Goal: Navigation & Orientation: Find specific page/section

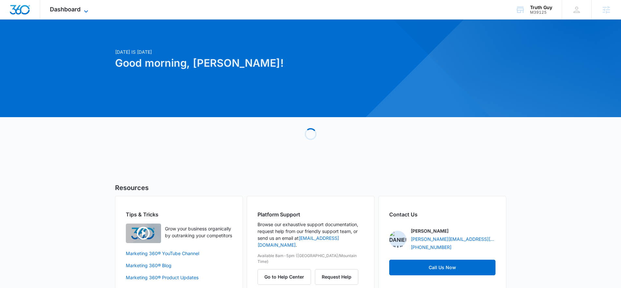
click at [69, 8] on span "Dashboard" at bounding box center [65, 9] width 31 height 7
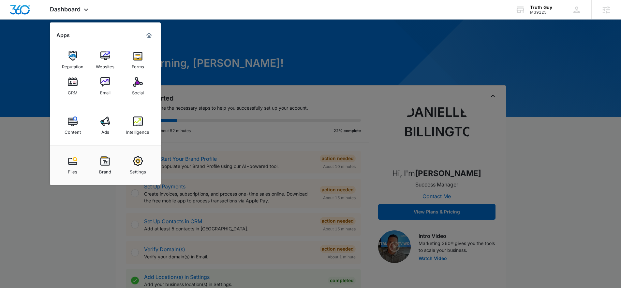
click at [99, 167] on div "Brand" at bounding box center [105, 170] width 12 height 8
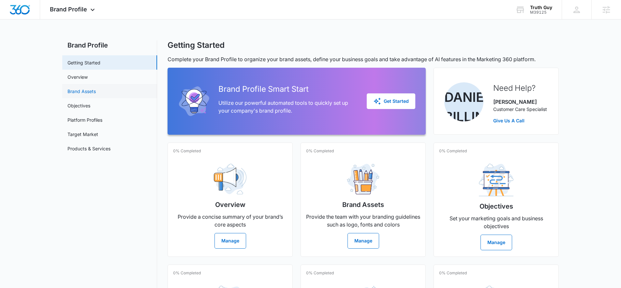
click at [87, 92] on link "Brand Assets" at bounding box center [81, 91] width 28 height 7
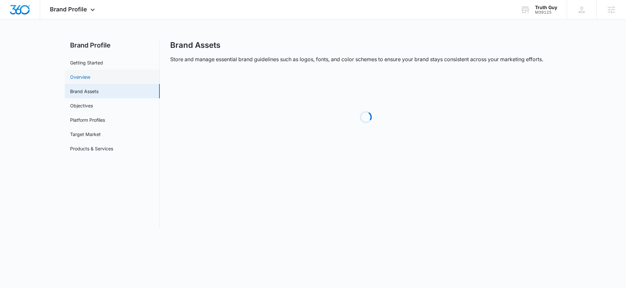
click at [70, 78] on link "Overview" at bounding box center [80, 77] width 20 height 7
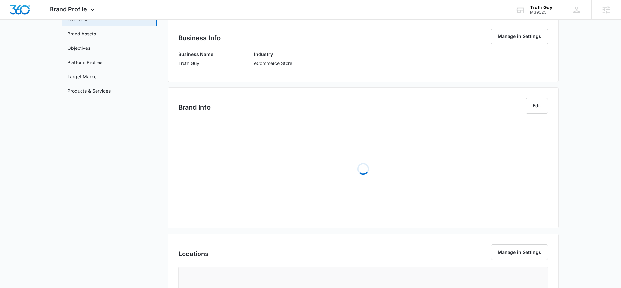
scroll to position [137, 0]
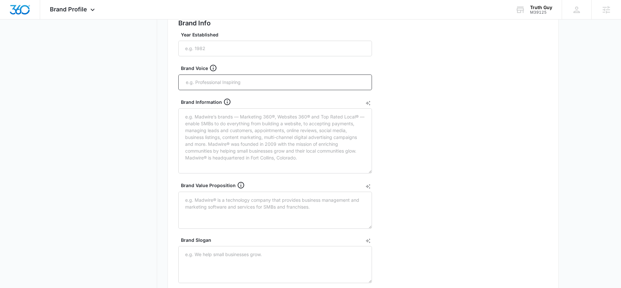
click at [150, 153] on nav "Brand Profile Getting Started Overview Brand Assets Objectives Platform Profile…" at bounding box center [109, 177] width 95 height 549
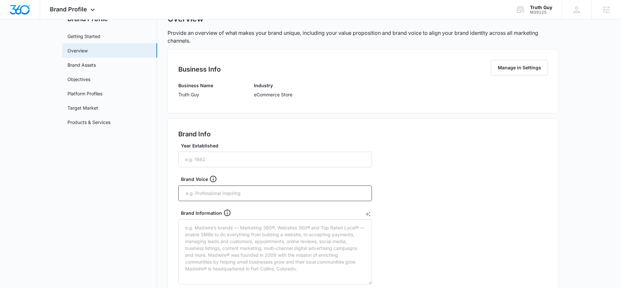
scroll to position [0, 0]
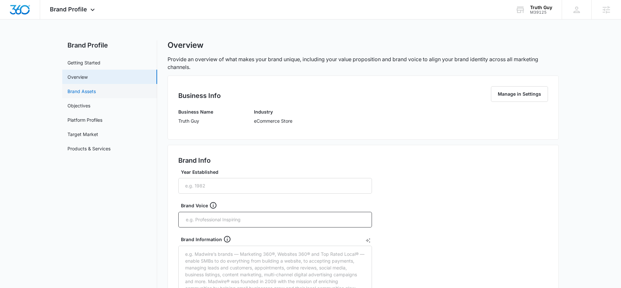
click at [74, 91] on link "Brand Assets" at bounding box center [81, 91] width 28 height 7
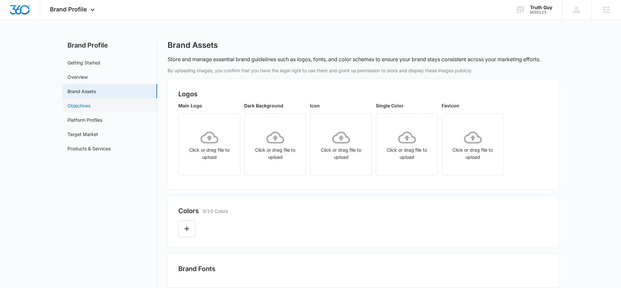
click at [81, 103] on link "Objectives" at bounding box center [78, 105] width 23 height 7
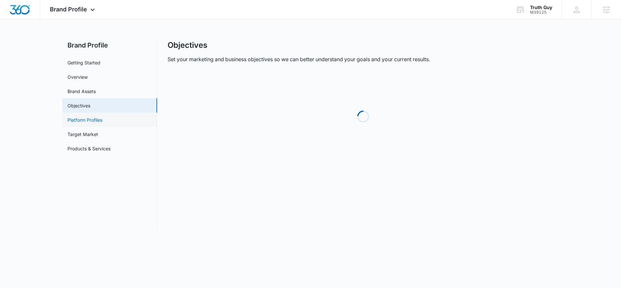
click at [84, 121] on link "Platform Profiles" at bounding box center [84, 120] width 35 height 7
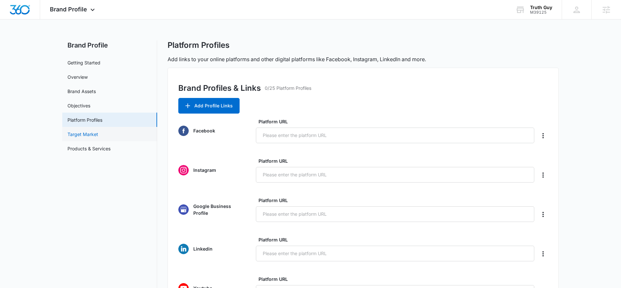
click at [90, 131] on link "Target Market" at bounding box center [82, 134] width 31 height 7
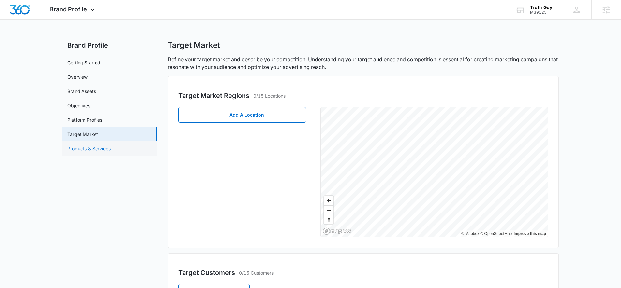
click at [84, 151] on link "Products & Services" at bounding box center [88, 148] width 43 height 7
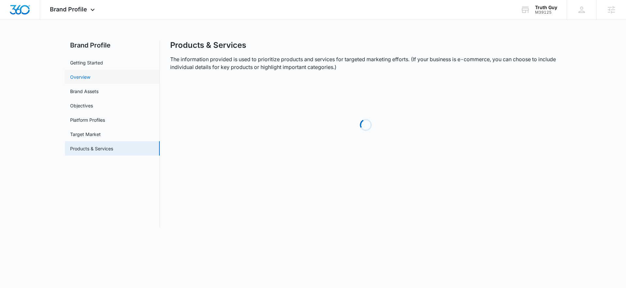
click at [80, 74] on link "Overview" at bounding box center [80, 77] width 20 height 7
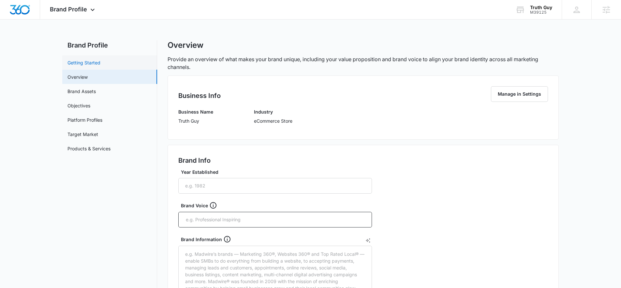
click at [77, 63] on link "Getting Started" at bounding box center [83, 62] width 33 height 7
